Goal: Transaction & Acquisition: Obtain resource

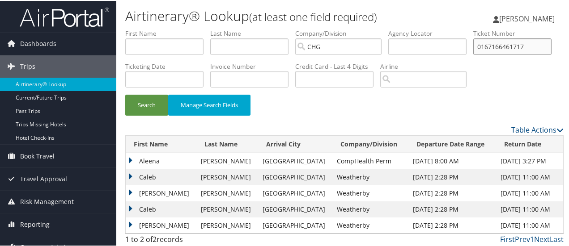
click at [473, 54] on input "0167166461717" at bounding box center [512, 46] width 78 height 17
click at [413, 47] on input "text" at bounding box center [427, 46] width 78 height 17
paste input "AOKBTZ"
type input "AOKBTZ"
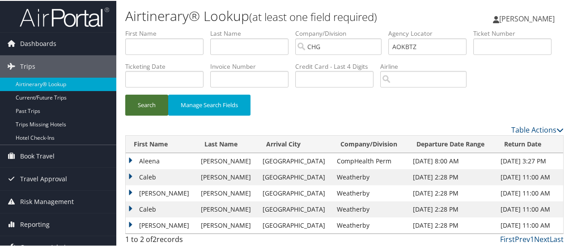
click at [150, 115] on button "Search" at bounding box center [146, 104] width 43 height 21
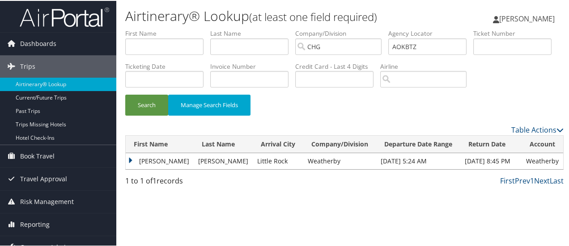
click at [134, 169] on td "Katherine" at bounding box center [160, 161] width 68 height 16
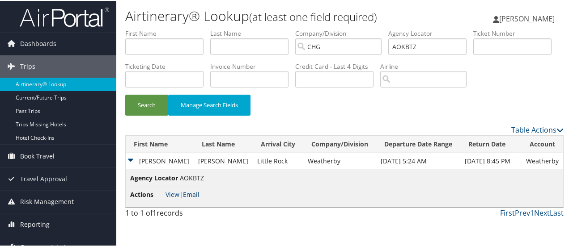
click at [196, 198] on link "Email" at bounding box center [191, 194] width 17 height 8
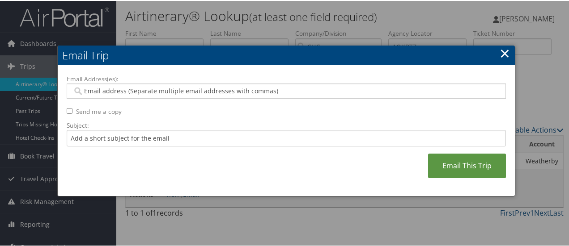
click at [184, 93] on input "Email Address(es):" at bounding box center [286, 90] width 428 height 9
type input "c"
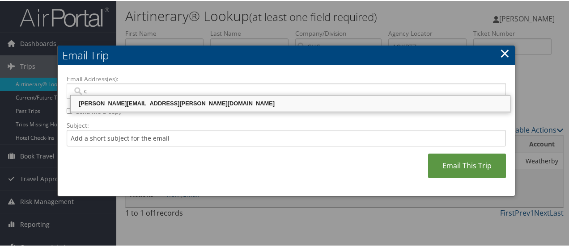
click at [182, 104] on div "CELESTE.PORTER@CHGHEALTHCARE.COM" at bounding box center [290, 102] width 437 height 9
type input "CELESTE.PORTER@CHGHEALTHCARE.COM"
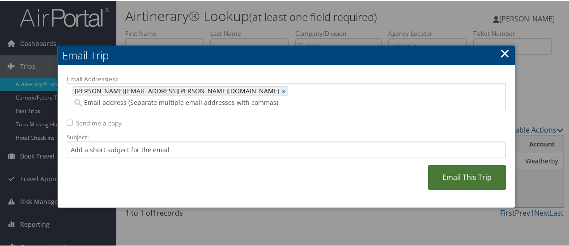
click at [468, 170] on link "Email This Trip" at bounding box center [467, 177] width 78 height 25
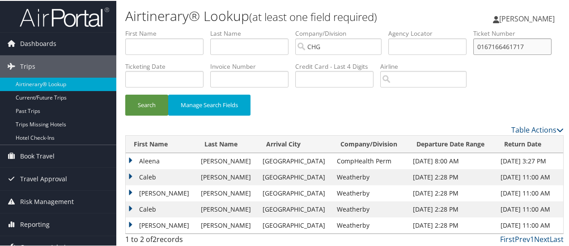
click at [473, 54] on input "0167166461717" at bounding box center [512, 46] width 78 height 17
paste input "963351"
type input "0167166963351"
click at [140, 115] on button "Search" at bounding box center [146, 104] width 43 height 21
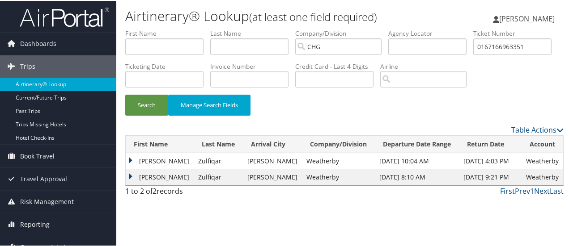
click at [129, 169] on td "Salim" at bounding box center [160, 161] width 68 height 16
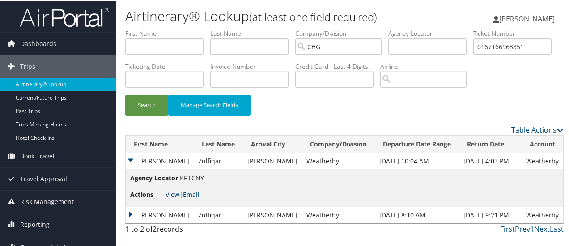
click at [174, 198] on link "View" at bounding box center [173, 194] width 14 height 8
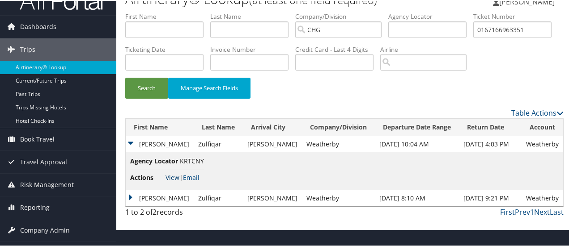
scroll to position [33, 0]
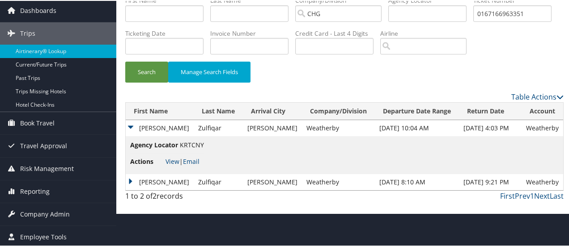
click at [130, 190] on td "Salim" at bounding box center [160, 182] width 68 height 16
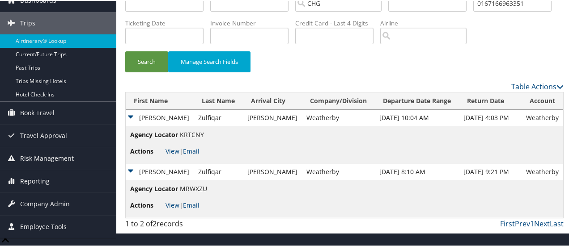
scroll to position [62, 0]
click at [177, 209] on link "View" at bounding box center [173, 204] width 14 height 8
click at [173, 155] on link "View" at bounding box center [173, 150] width 14 height 8
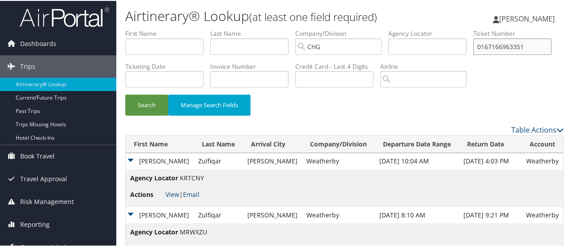
click at [473, 54] on input "0167166963351" at bounding box center [512, 46] width 78 height 17
click at [437, 43] on input "text" at bounding box center [427, 46] width 78 height 17
type input "jucjdy"
click at [125, 94] on button "Search" at bounding box center [146, 104] width 43 height 21
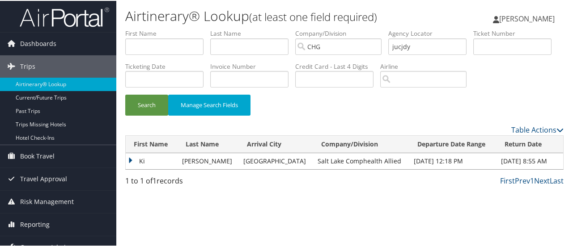
click at [132, 169] on td "Ki" at bounding box center [152, 161] width 52 height 16
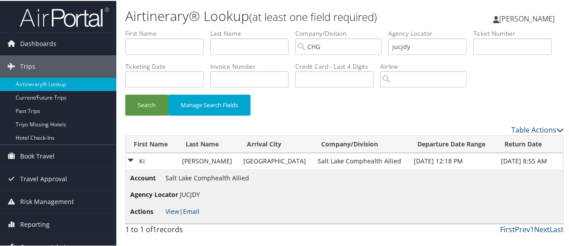
click at [195, 215] on link "Email" at bounding box center [191, 211] width 17 height 8
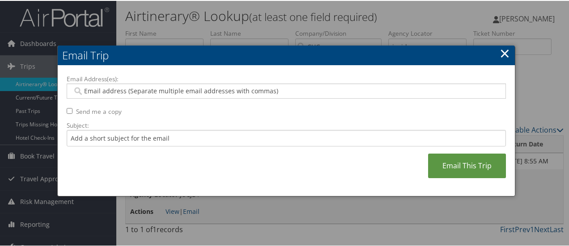
click at [183, 93] on input "Email Address(es):" at bounding box center [286, 90] width 428 height 9
type input "c"
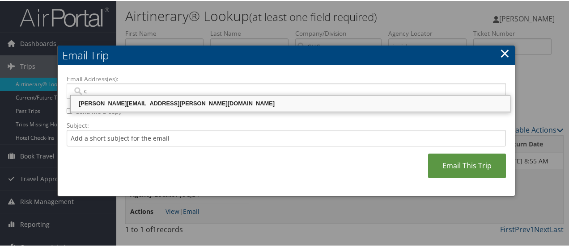
click at [182, 104] on div "CELESTE.PORTER@CHGHEALTHCARE.COM" at bounding box center [290, 102] width 437 height 9
type input "CELESTE.PORTER@CHGHEALTHCARE.COM"
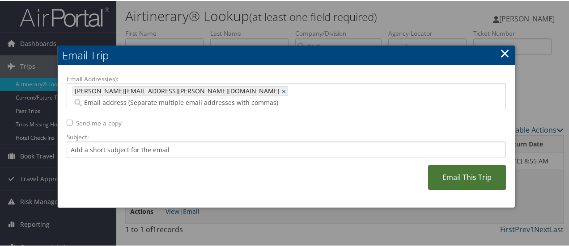
click at [454, 165] on link "Email This Trip" at bounding box center [467, 177] width 78 height 25
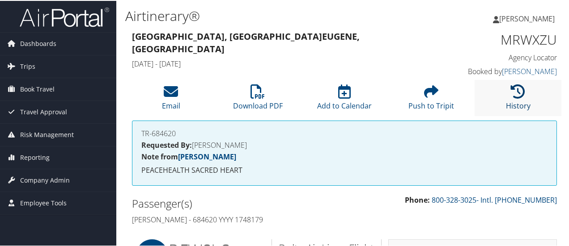
click at [513, 91] on icon at bounding box center [518, 91] width 14 height 14
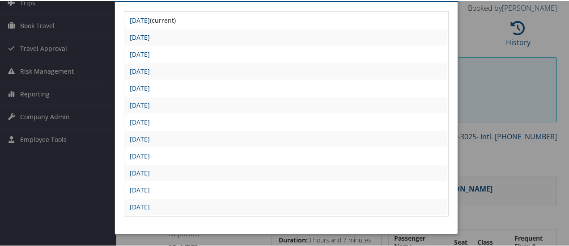
scroll to position [45, 0]
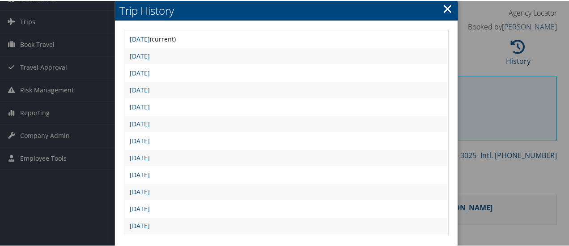
click at [150, 173] on link "Wed Dec 18 16:30:10 MST 2024" at bounding box center [140, 174] width 20 height 8
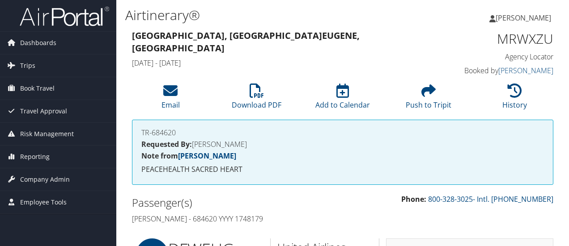
scroll to position [89, 0]
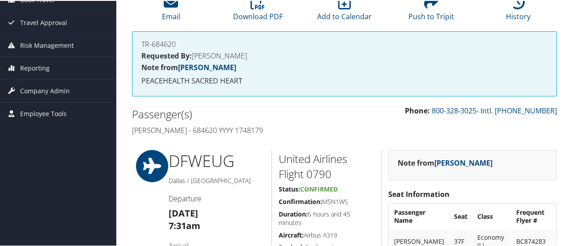
click at [334, 200] on h5 "Confirmation: M5N1WS" at bounding box center [327, 201] width 96 height 9
copy h5 "M5N1WS"
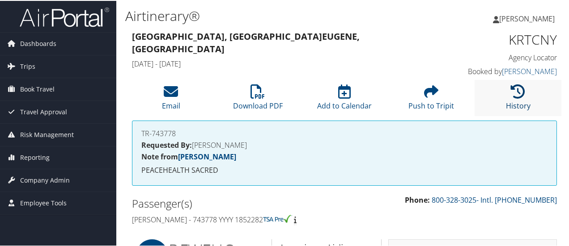
click at [511, 97] on icon at bounding box center [518, 91] width 14 height 14
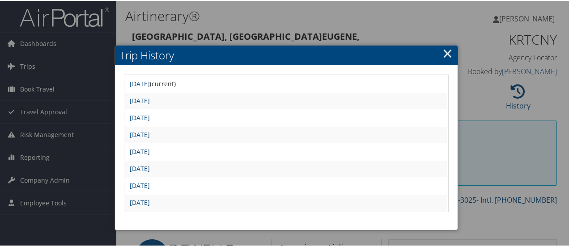
click at [150, 150] on link "Wed Jul 2 11:03:26 MDT 2025" at bounding box center [140, 151] width 20 height 8
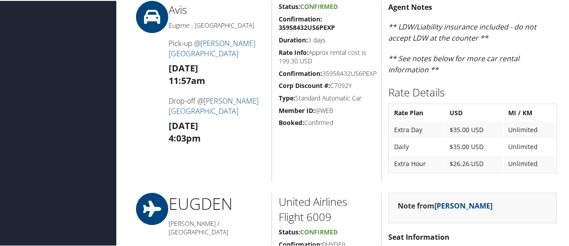
scroll to position [805, 0]
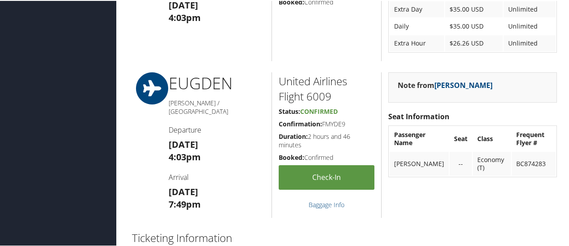
click at [336, 124] on h5 "Confirmation: FMYDE9" at bounding box center [327, 123] width 96 height 9
copy h5 "FMYDE9"
